Goal: Transaction & Acquisition: Purchase product/service

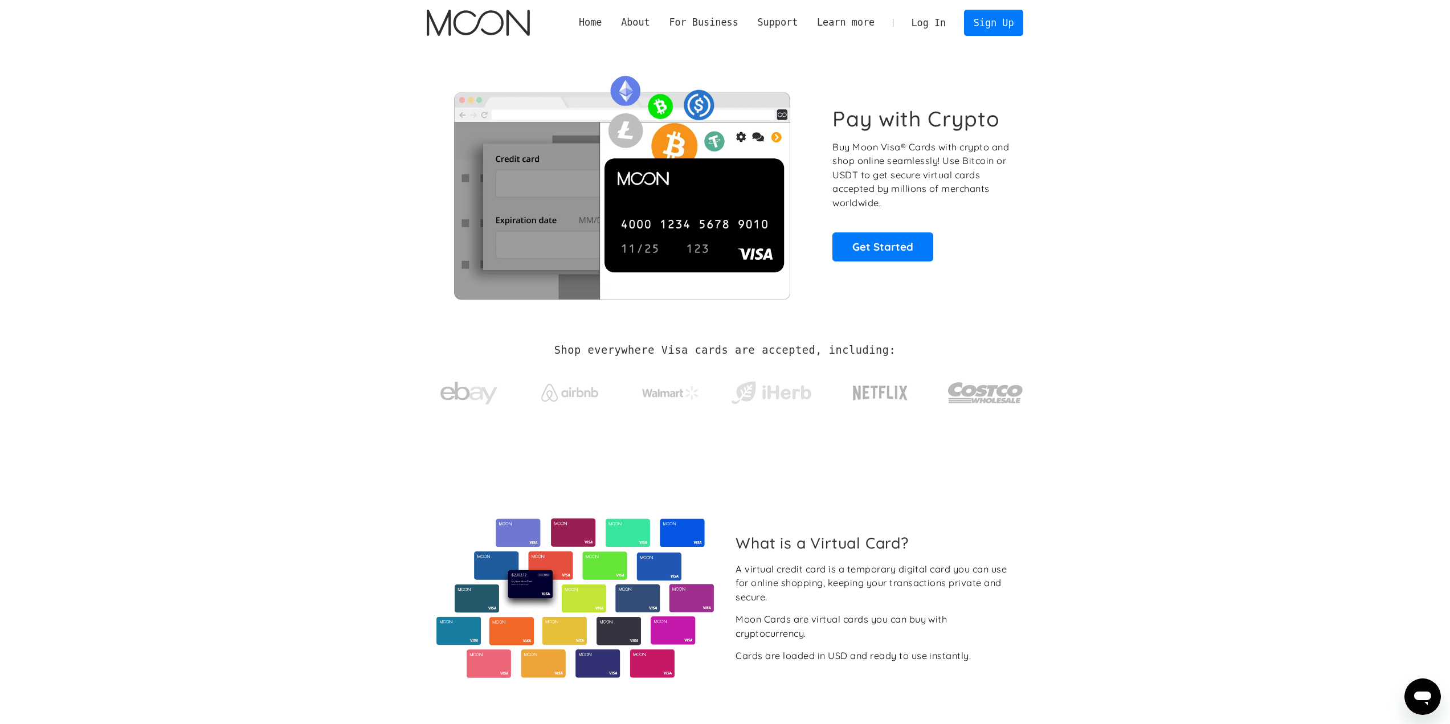
click at [948, 22] on link "Log In" at bounding box center [929, 22] width 54 height 25
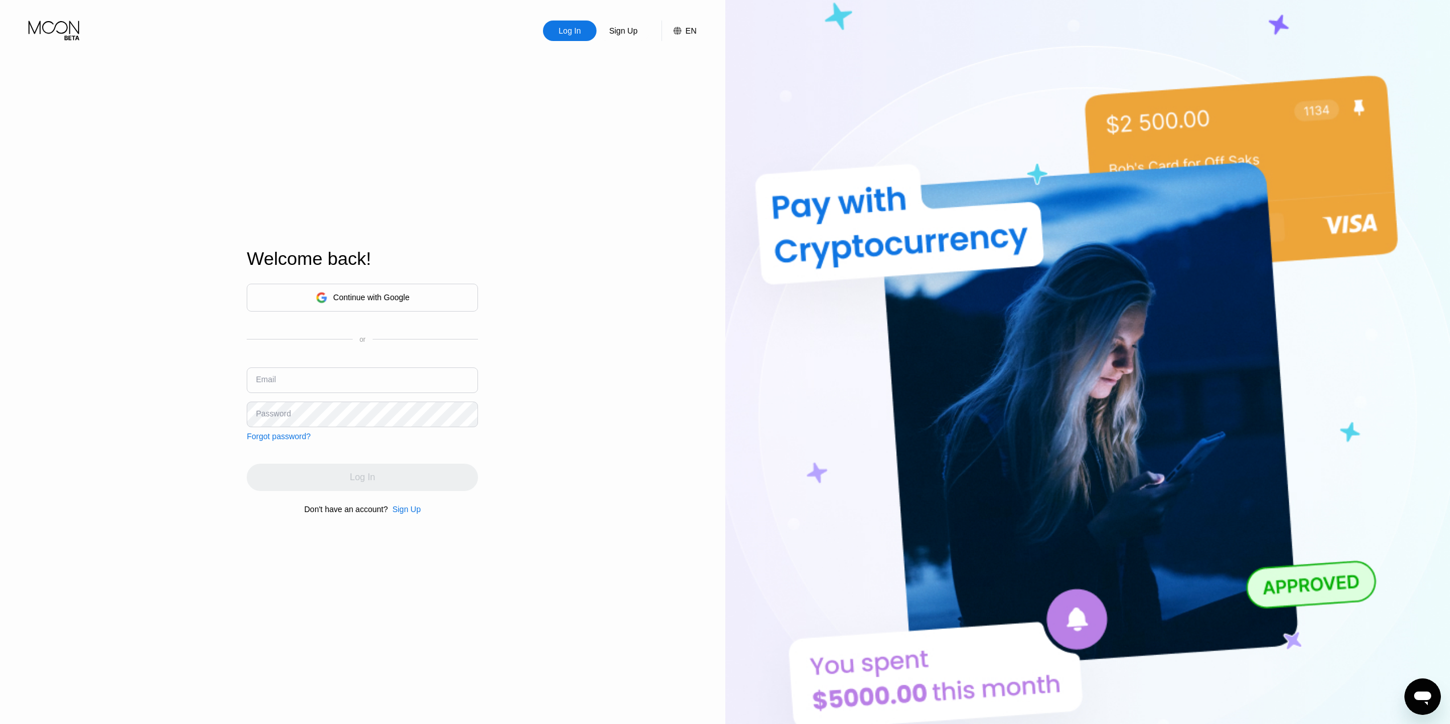
click at [347, 381] on input "text" at bounding box center [362, 380] width 231 height 26
click at [292, 384] on input "text" at bounding box center [362, 380] width 231 height 26
click at [343, 299] on div "Continue with Google" at bounding box center [371, 297] width 76 height 9
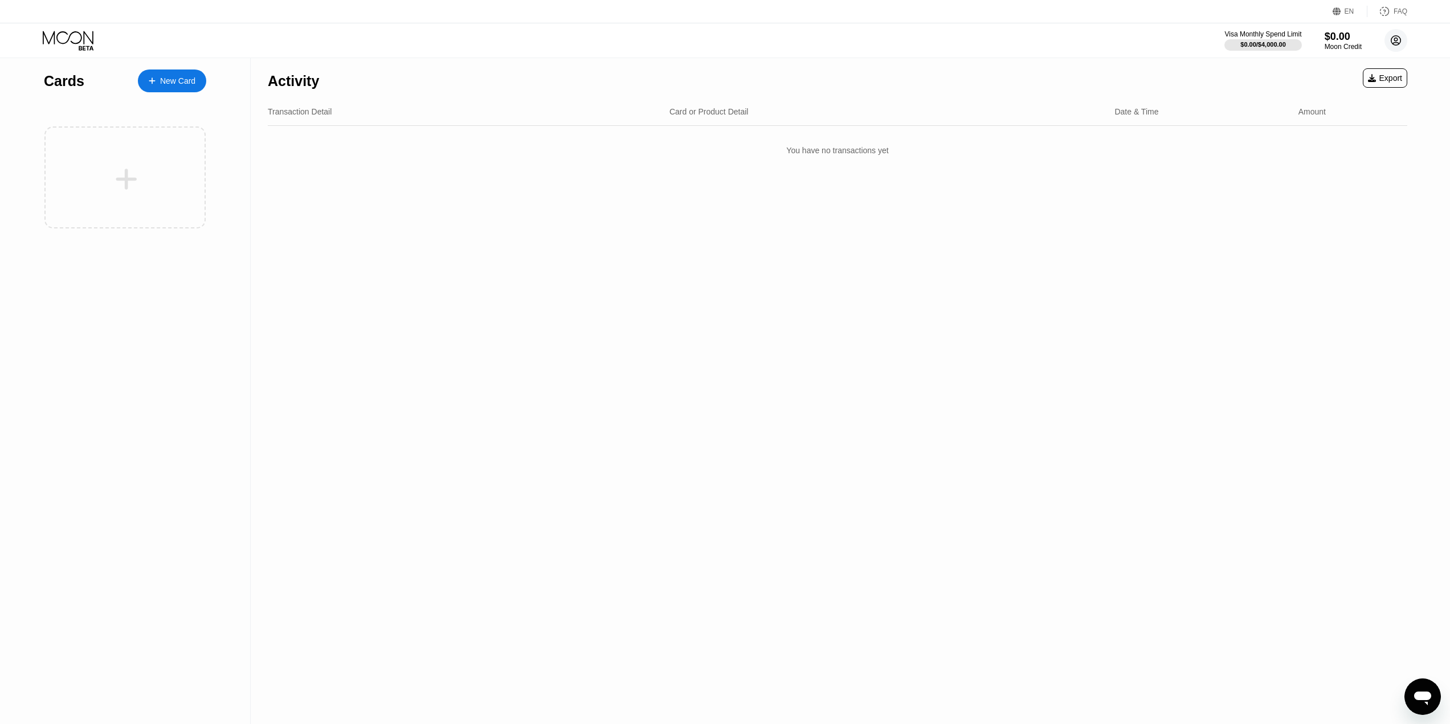
click at [1396, 41] on icon at bounding box center [1396, 41] width 6 height 6
click at [1101, 111] on div "Card or Product Detail" at bounding box center [887, 111] width 436 height 9
click at [1390, 37] on circle at bounding box center [1395, 40] width 23 height 23
click at [1333, 261] on div "Log out" at bounding box center [1323, 264] width 27 height 9
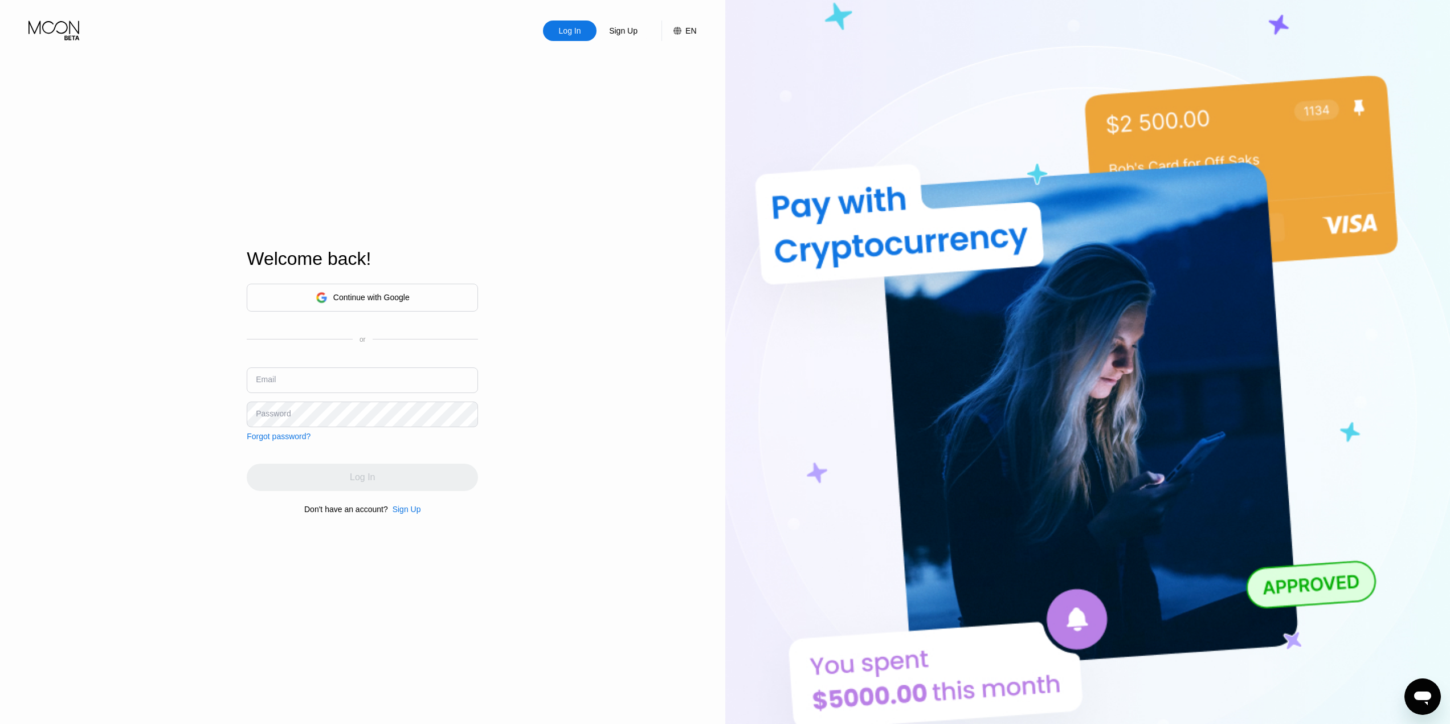
click at [390, 290] on div "Continue with Google" at bounding box center [363, 298] width 94 height 18
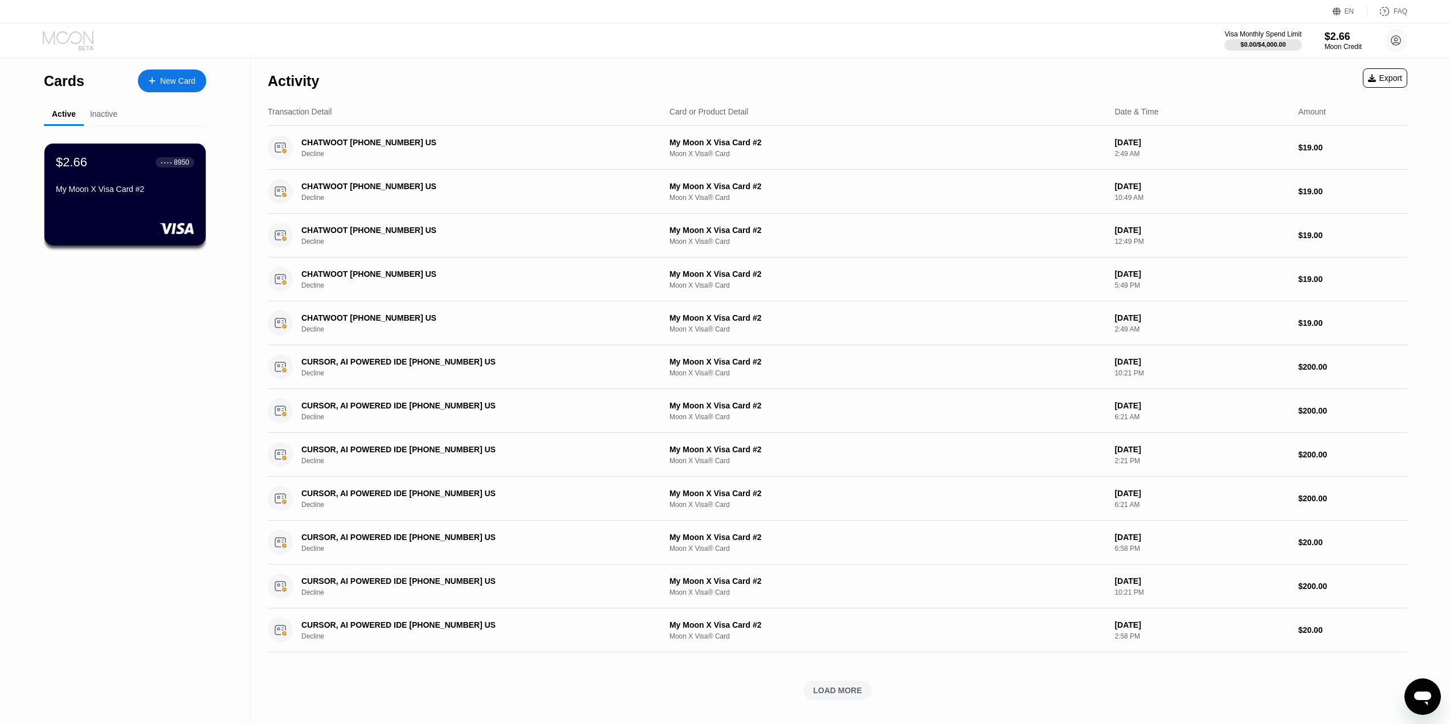
click at [80, 35] on icon at bounding box center [69, 41] width 53 height 20
click at [178, 86] on div "New Card" at bounding box center [172, 80] width 68 height 23
click at [1246, 43] on div "$0.00 / $4,000.00" at bounding box center [1262, 44] width 46 height 7
drag, startPoint x: 153, startPoint y: 80, endPoint x: 234, endPoint y: 150, distance: 107.4
click at [234, 150] on div "Cards New Card Active Inactive $2.66 ● ● ● ● 8950 My Moon X Visa Card #2 $2.66 …" at bounding box center [125, 391] width 251 height 666
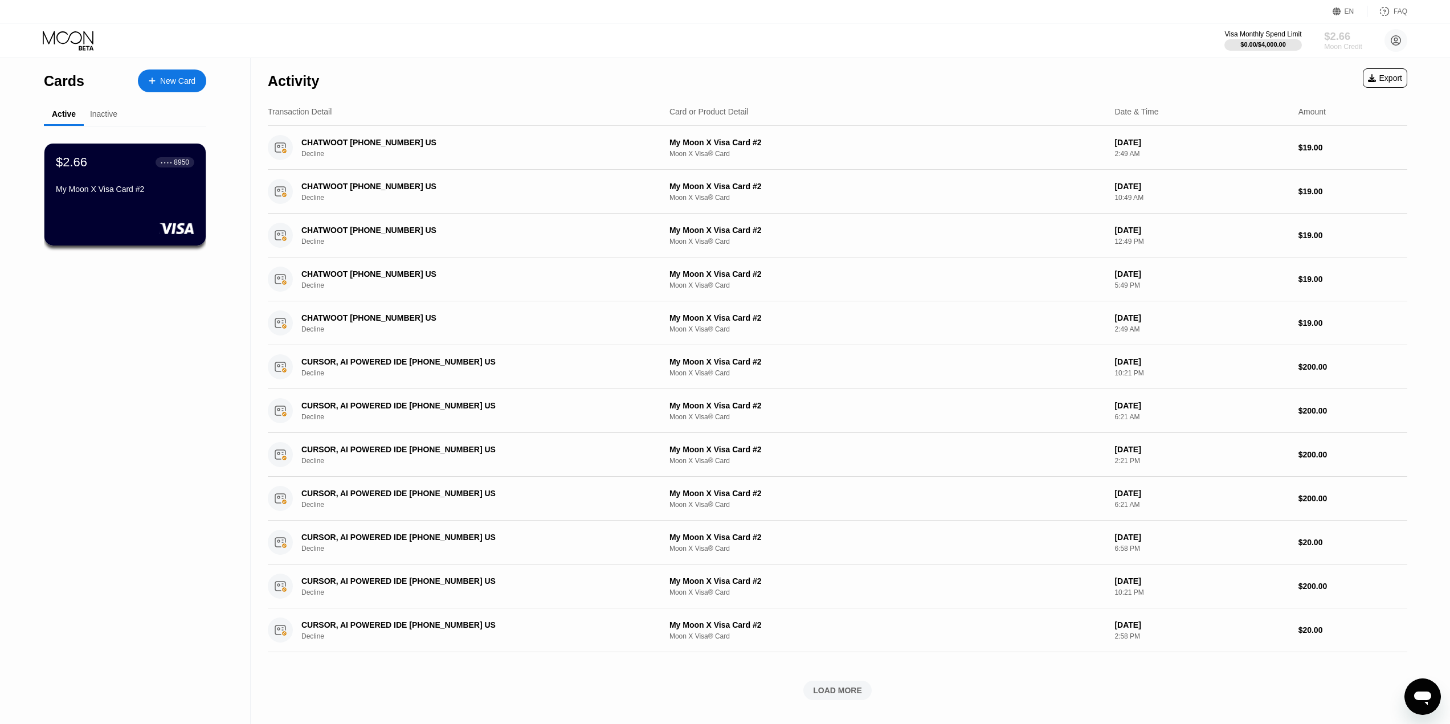
click at [1349, 40] on div "$2.66" at bounding box center [1343, 36] width 38 height 12
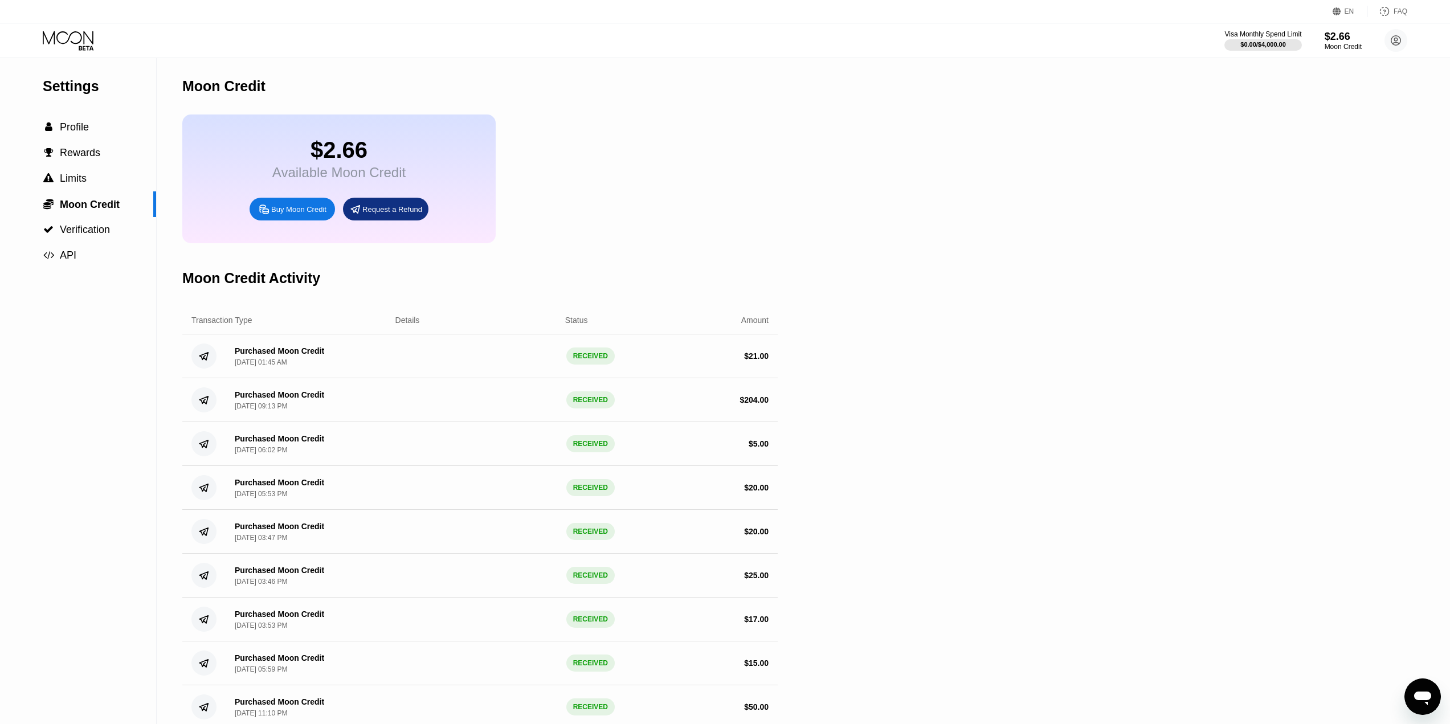
click at [297, 214] on div "Buy Moon Credit" at bounding box center [298, 209] width 55 height 10
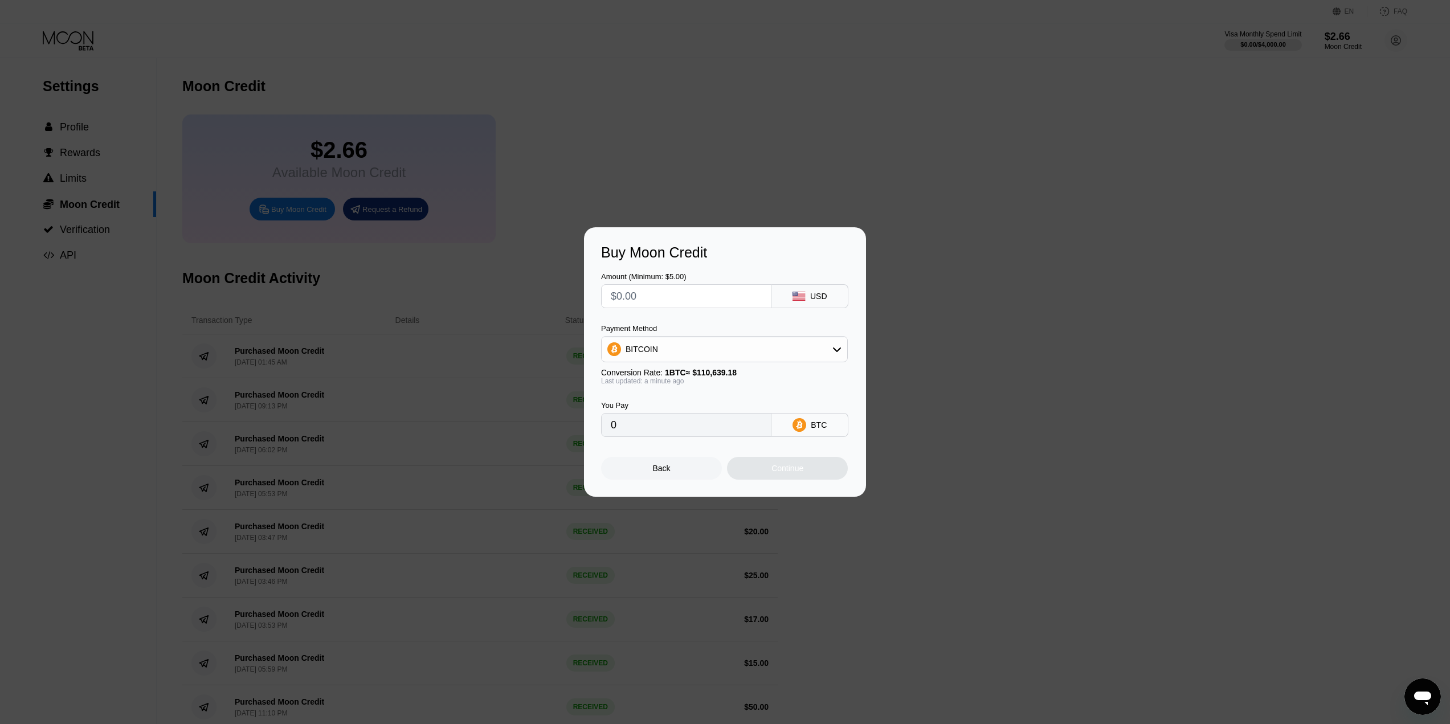
drag, startPoint x: 689, startPoint y: 288, endPoint x: 682, endPoint y: 289, distance: 7.0
click at [688, 288] on input "text" at bounding box center [686, 296] width 151 height 23
type input "$1"
type input "0.00000904"
type input "$15"
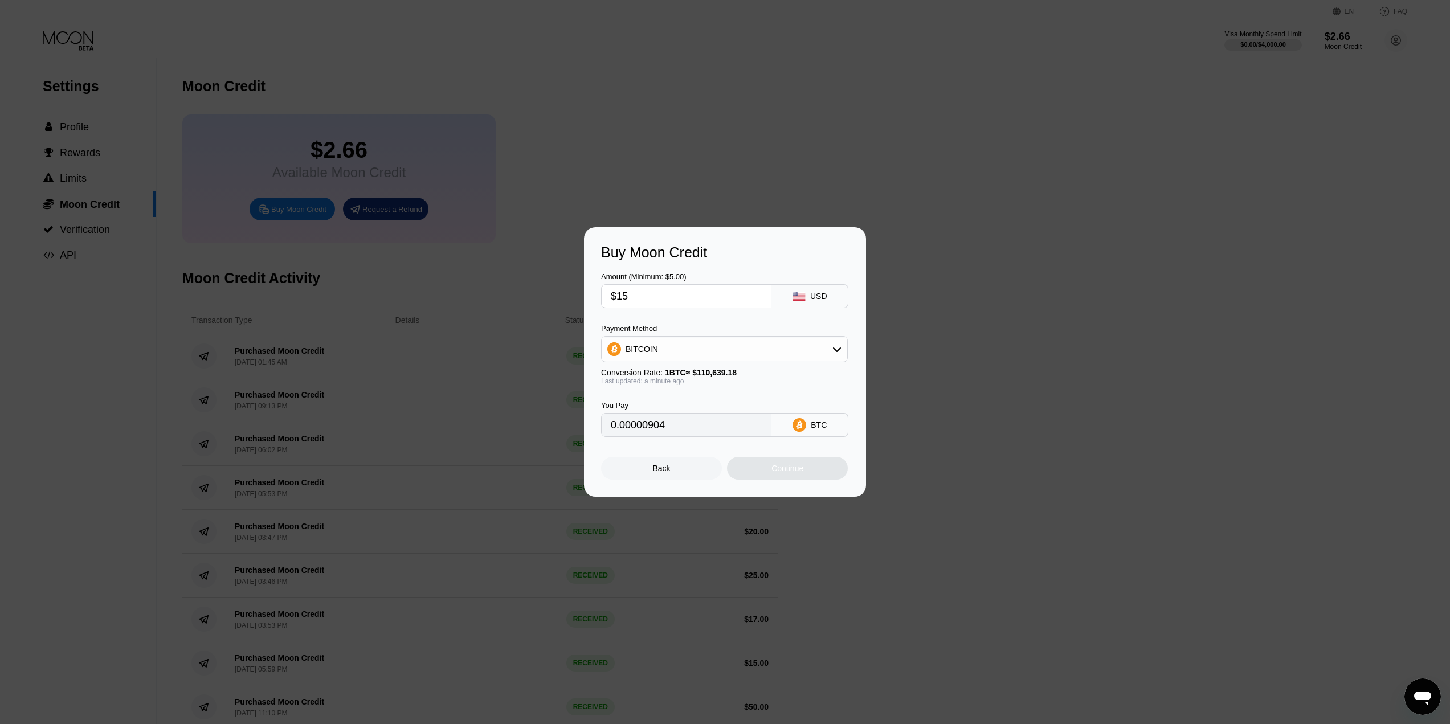
type input "0.00013558"
type input "$150"
type input "0.00135576"
type input "$1500"
type input "0.01355759"
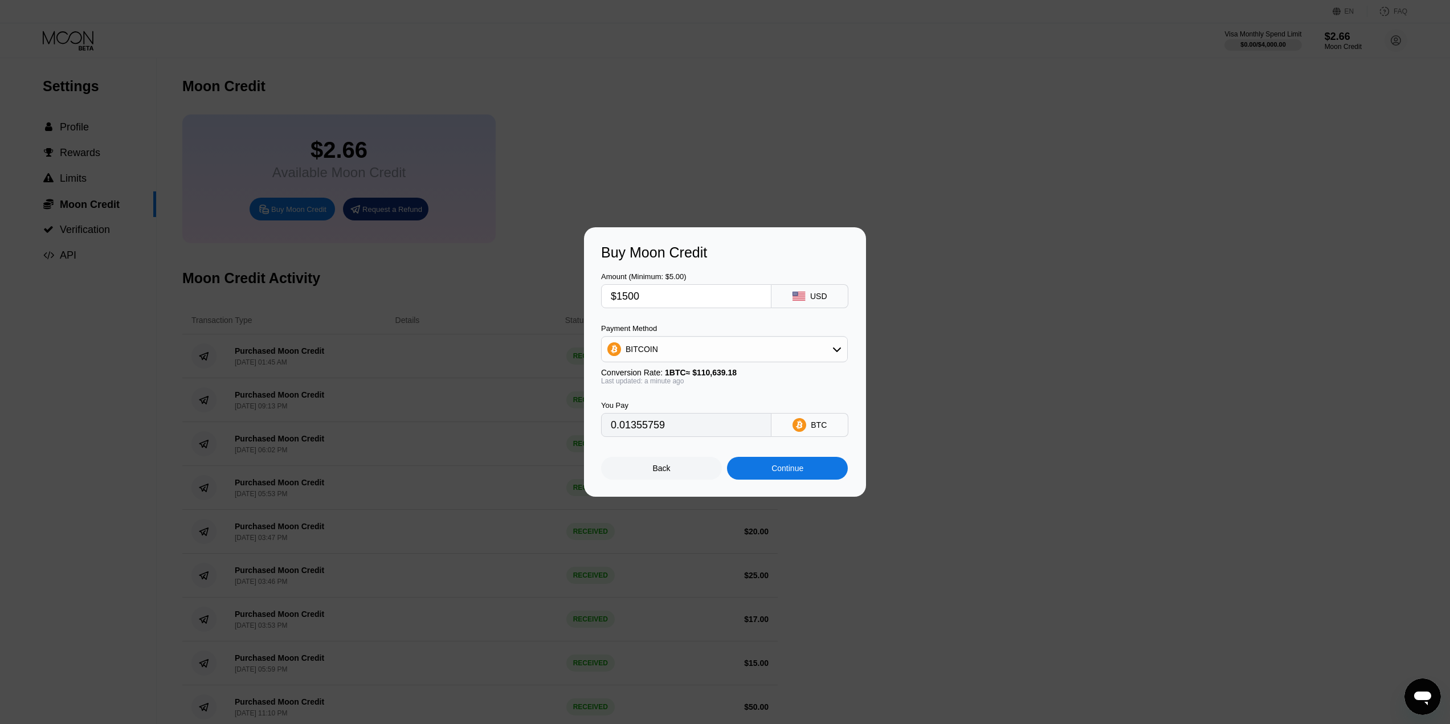
type input "$1500"
click at [730, 361] on div "BITCOIN" at bounding box center [724, 349] width 247 height 26
click at [725, 353] on div "BITCOIN" at bounding box center [723, 349] width 245 height 23
click at [672, 405] on span "USDT on TRON" at bounding box center [657, 405] width 58 height 9
type input "1515.15"
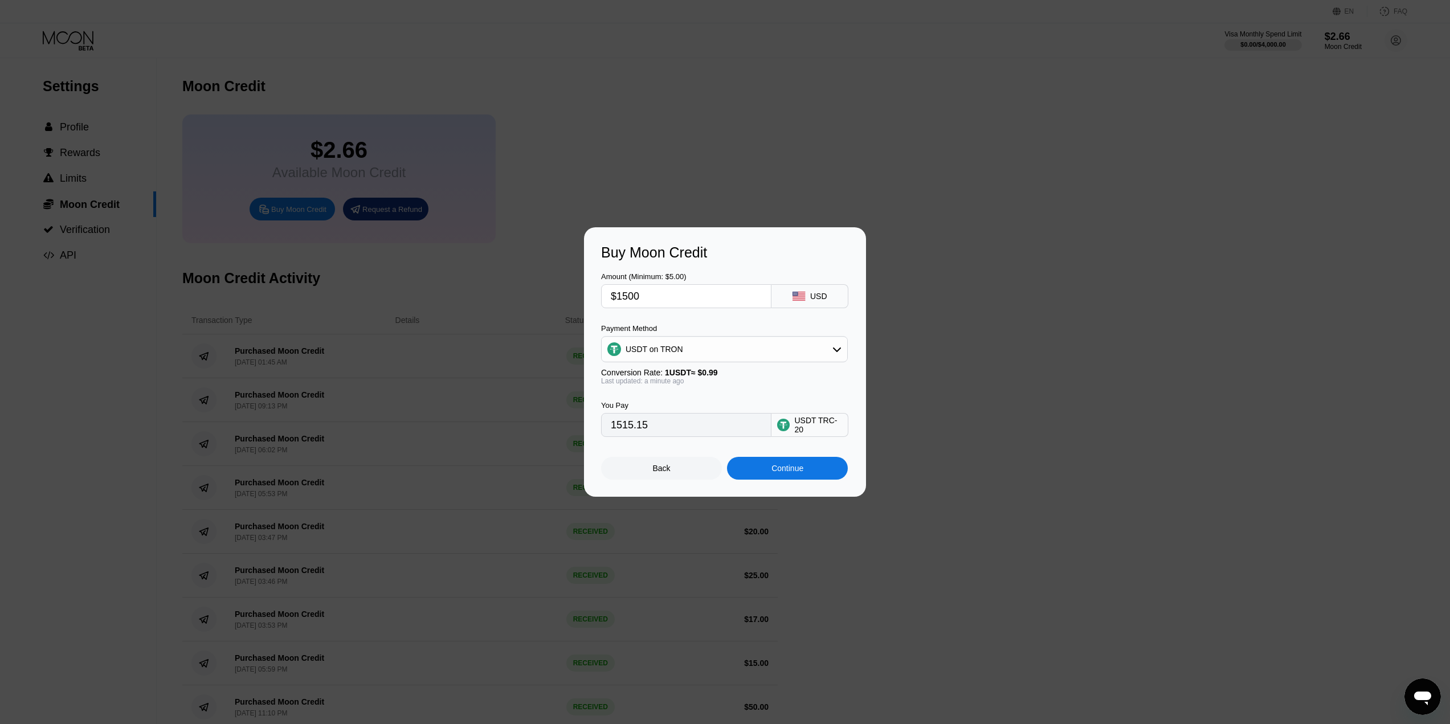
click at [695, 394] on div "You Pay 1515.15 USDT TRC-20" at bounding box center [725, 411] width 248 height 52
